Goal: Use online tool/utility: Utilize a website feature to perform a specific function

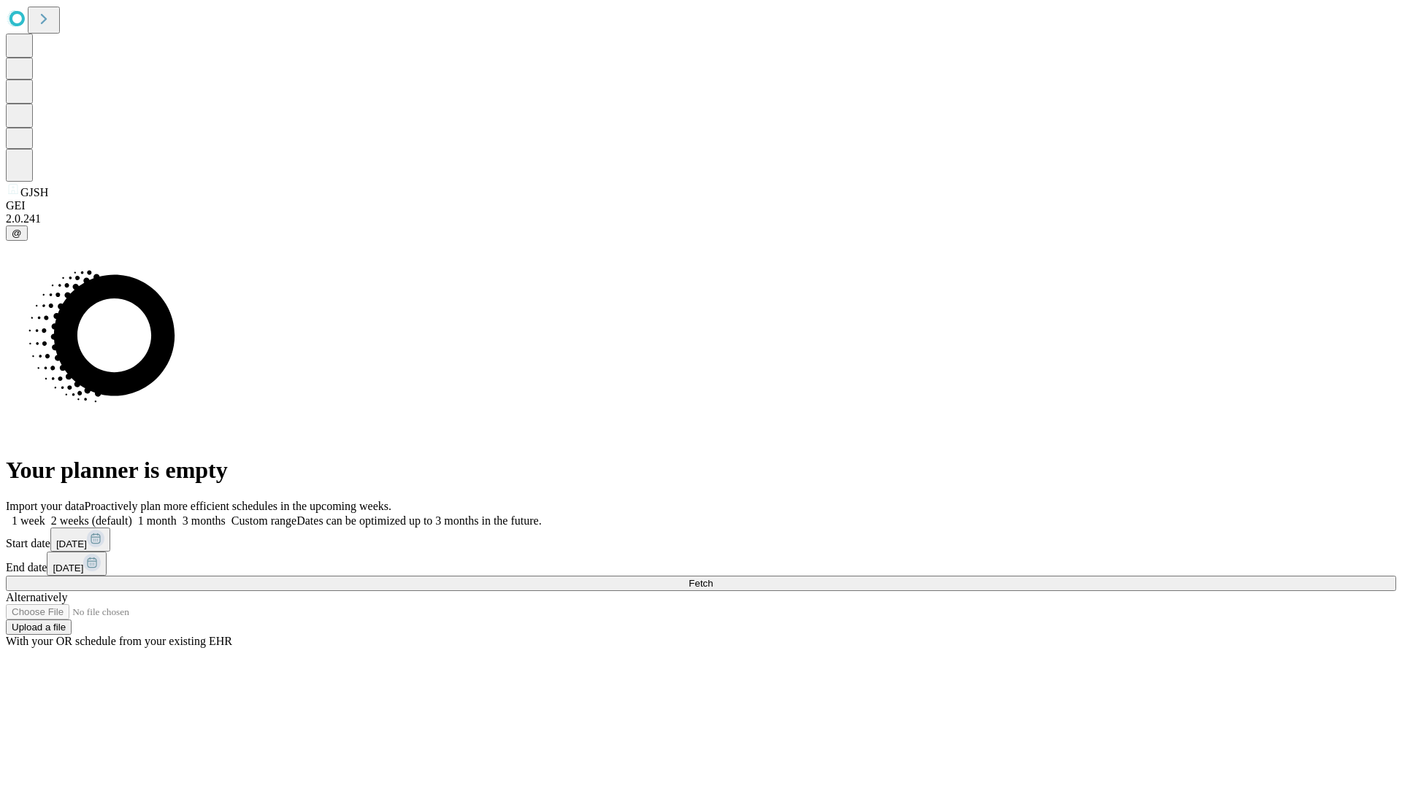
click at [713, 578] on span "Fetch" at bounding box center [700, 583] width 24 height 11
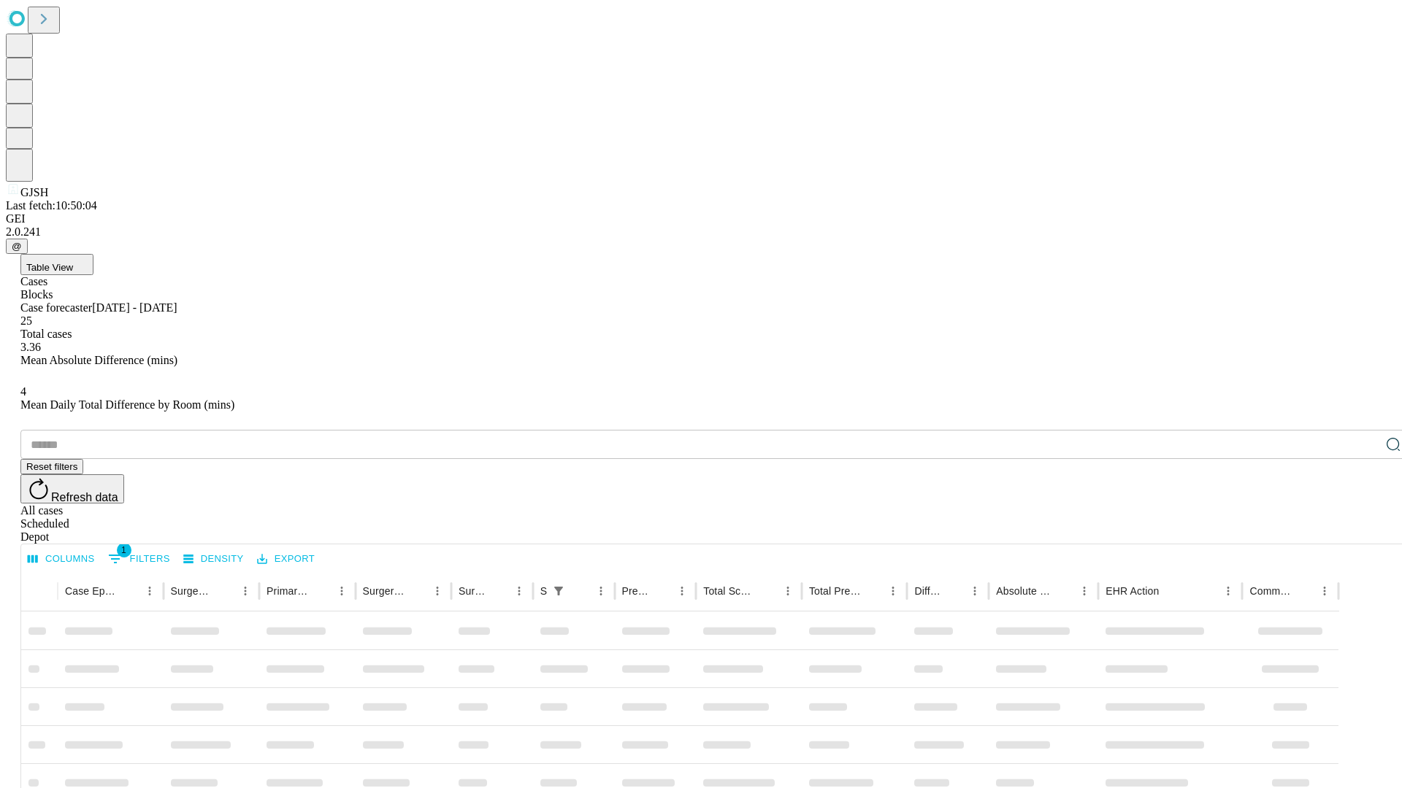
click at [73, 262] on span "Table View" at bounding box center [49, 267] width 47 height 11
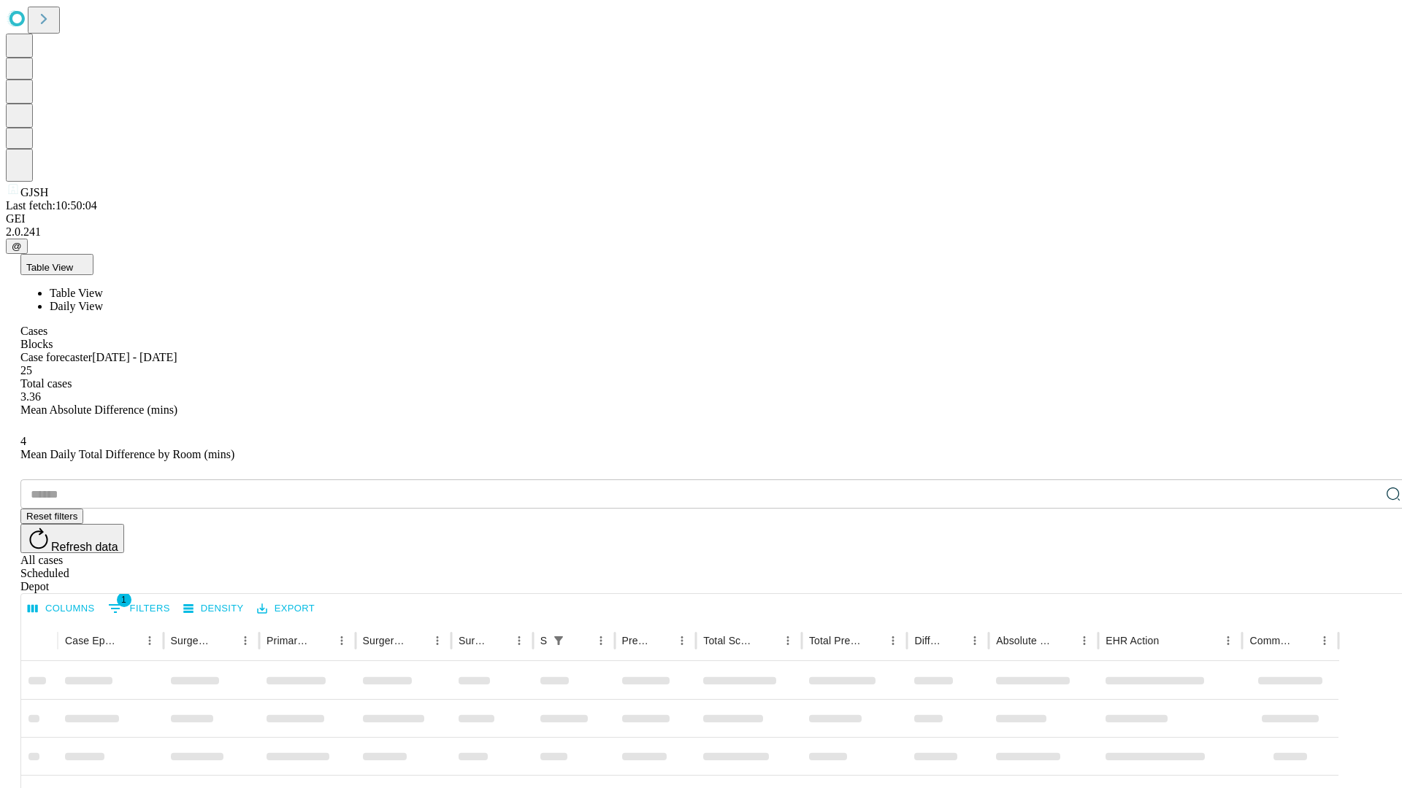
click at [103, 300] on span "Daily View" at bounding box center [76, 306] width 53 height 12
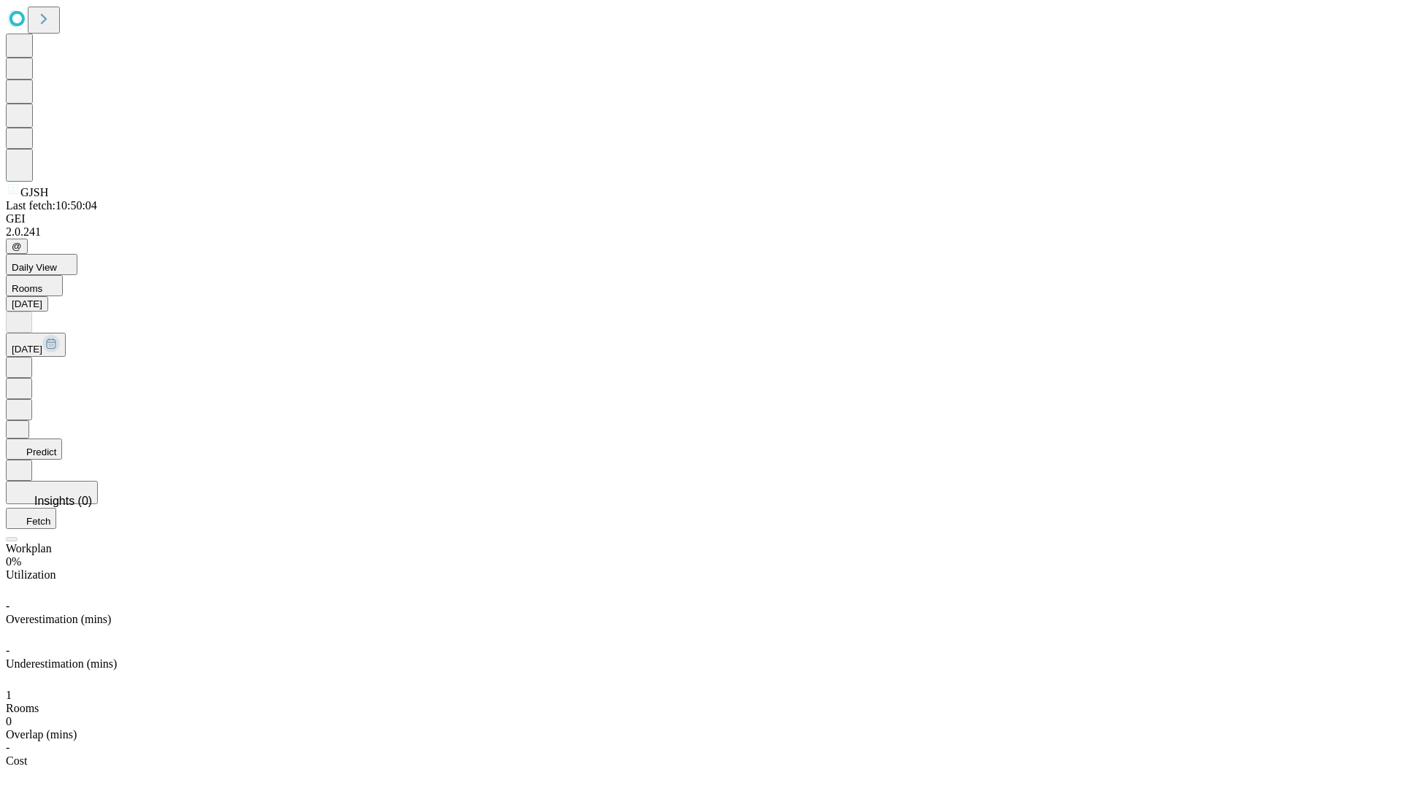
click at [62, 439] on button "Predict" at bounding box center [34, 449] width 56 height 21
